Goal: Find specific page/section: Find specific page/section

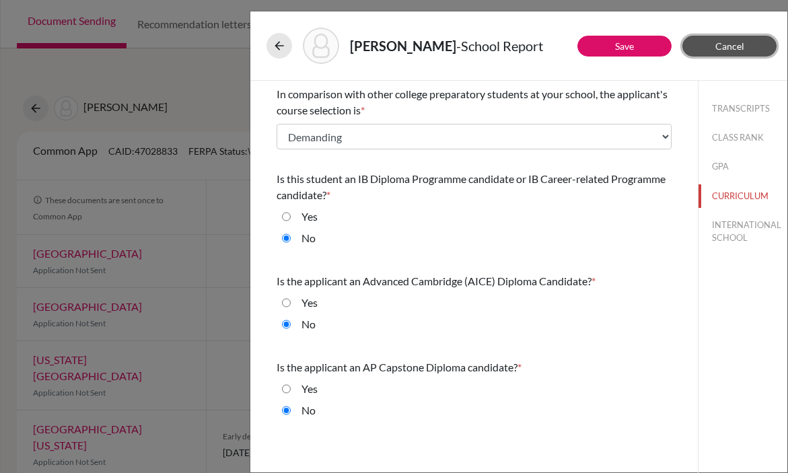
click at [731, 48] on span "Cancel" at bounding box center [730, 45] width 29 height 11
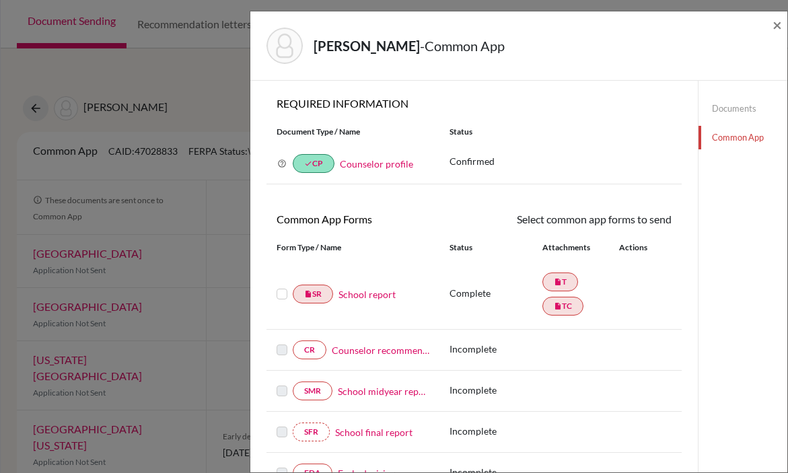
click at [772, 25] on div "Alkhouri, Rashed - Common App ×" at bounding box center [519, 46] width 527 height 58
click at [776, 25] on span "×" at bounding box center [777, 25] width 9 height 20
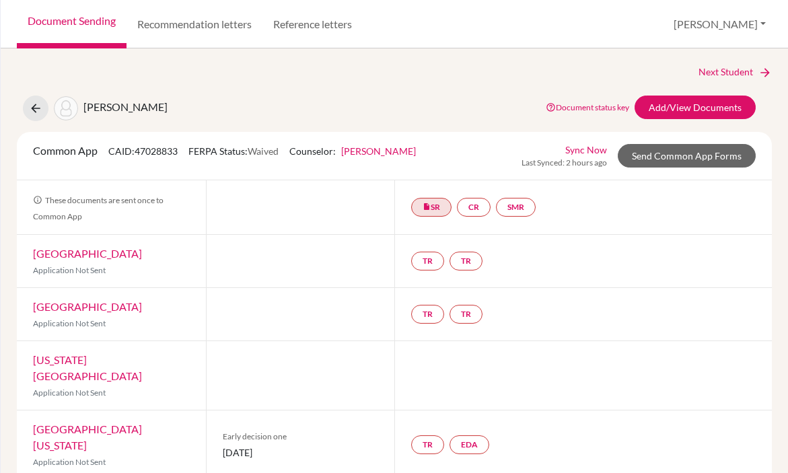
click at [63, 18] on link "Document Sending" at bounding box center [72, 24] width 110 height 48
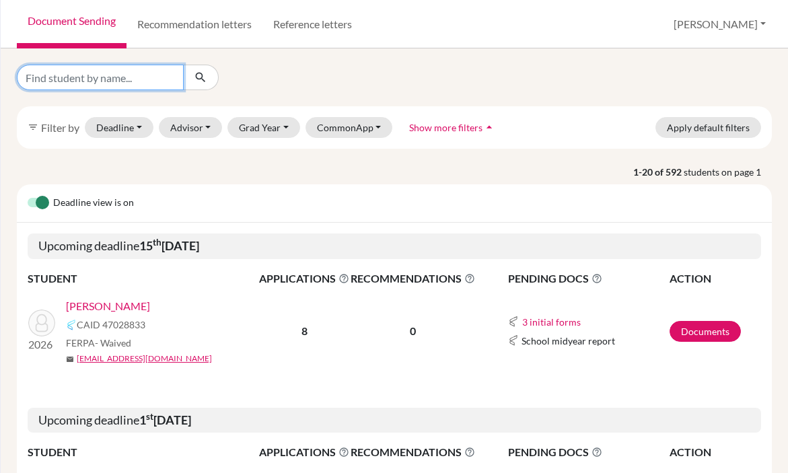
click at [79, 78] on input "Find student by name..." at bounding box center [100, 78] width 167 height 26
type input "rayan"
click button "submit" at bounding box center [201, 78] width 36 height 26
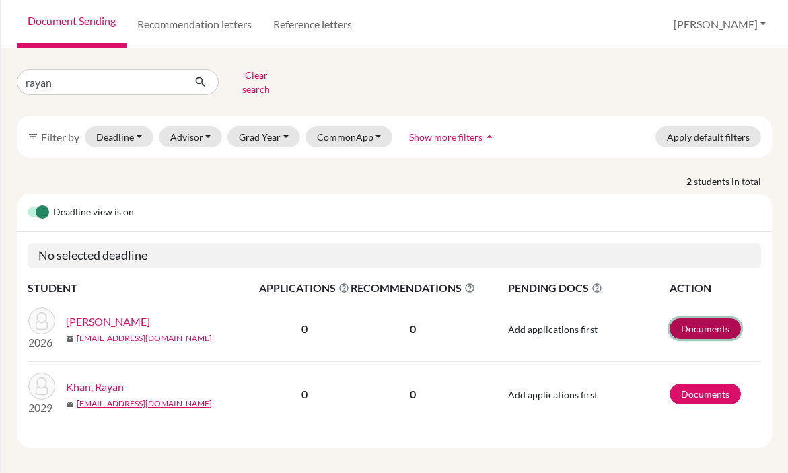
click at [702, 321] on link "Documents" at bounding box center [705, 328] width 71 height 21
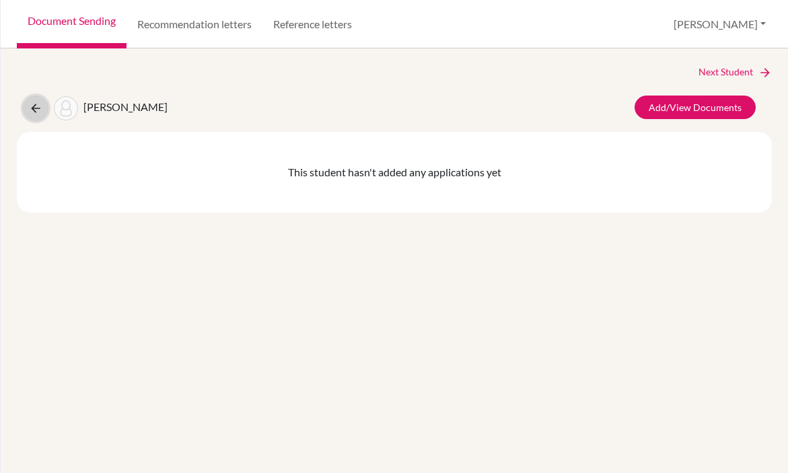
click at [36, 114] on icon at bounding box center [35, 108] width 13 height 13
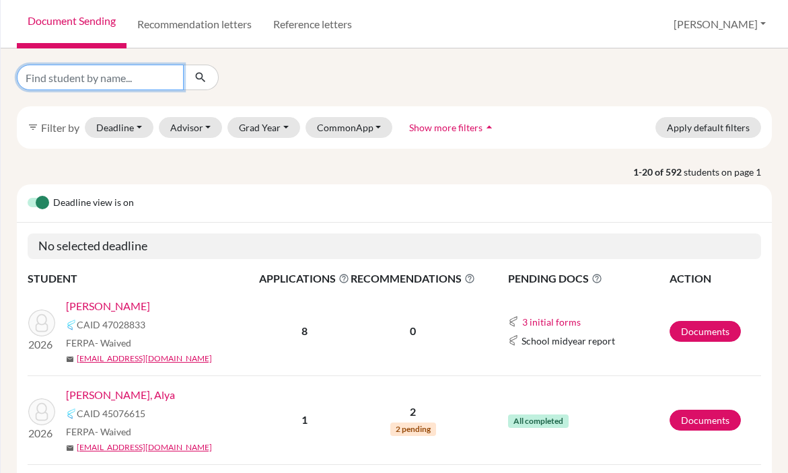
click at [111, 75] on input "Find student by name..." at bounding box center [100, 78] width 167 height 26
type input "rayan"
click button "submit" at bounding box center [201, 78] width 36 height 26
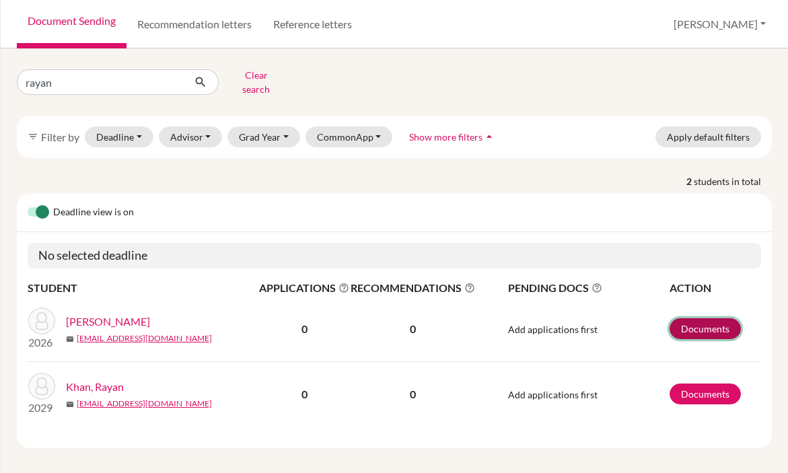
click at [704, 318] on link "Documents" at bounding box center [705, 328] width 71 height 21
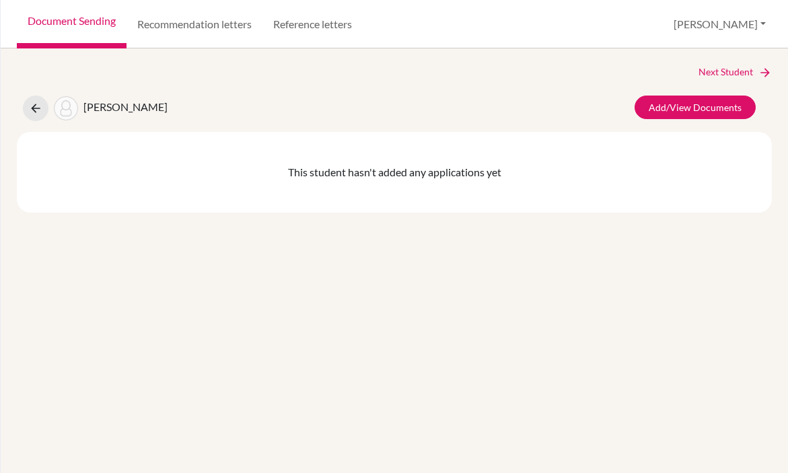
click at [533, 262] on div "Next Student [PERSON_NAME]/View Documents This student hasn't added any applica…" at bounding box center [395, 260] width 788 height 425
